Goal: Information Seeking & Learning: Learn about a topic

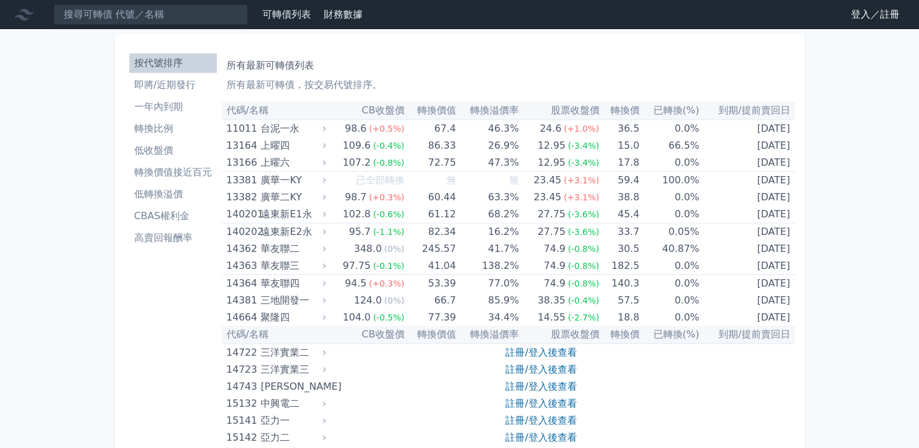
click at [203, 174] on li "轉換價值接近百元" at bounding box center [173, 172] width 88 height 15
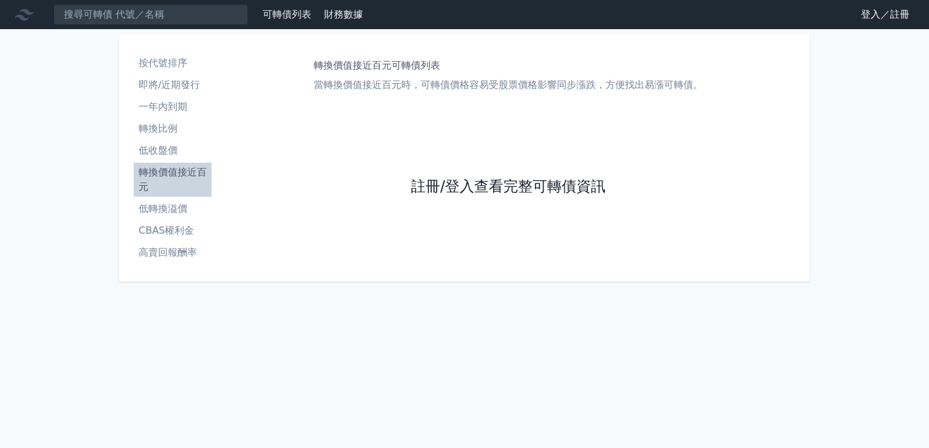
click at [486, 188] on link "註冊/登入查看完整可轉債資訊" at bounding box center [508, 186] width 194 height 19
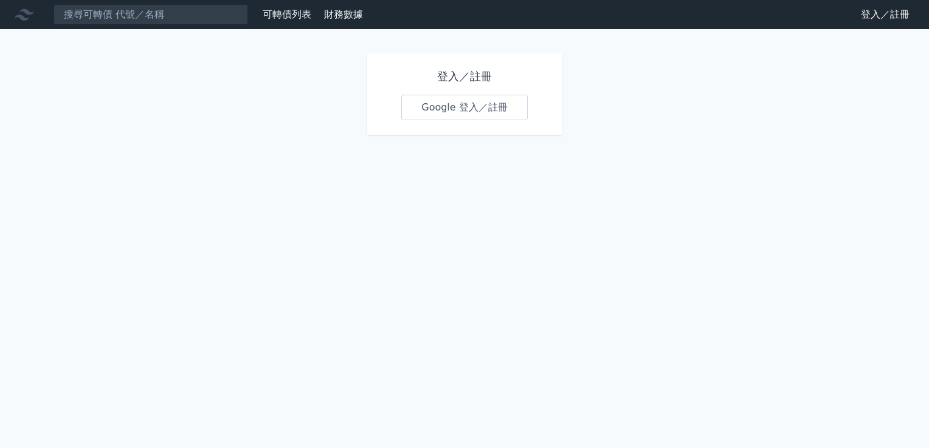
click at [446, 114] on link "Google 登入／註冊" at bounding box center [464, 108] width 126 height 26
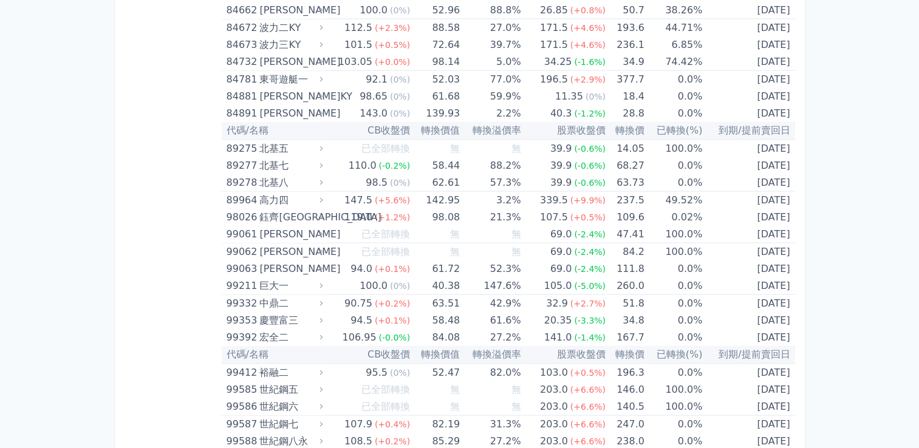
scroll to position [7156, 0]
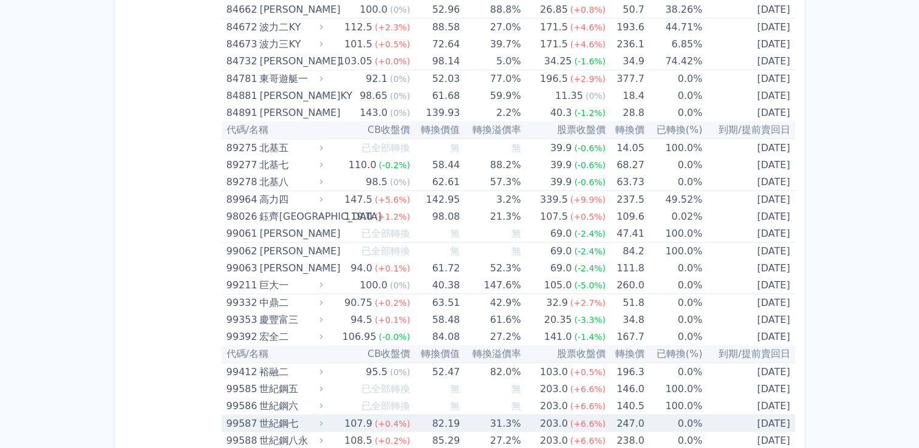
drag, startPoint x: 532, startPoint y: 400, endPoint x: 532, endPoint y: 414, distance: 14.6
